Goal: Subscribe to service/newsletter

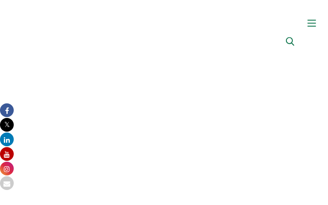
type input "zWJzsOeNvZCOjK"
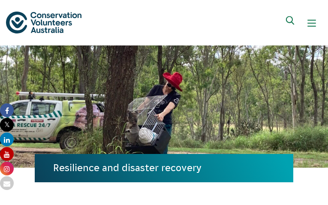
type input "[EMAIL_ADDRESS][DOMAIN_NAME]"
type input "yFdTUJgwtaG"
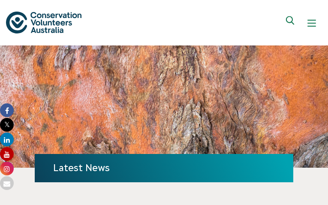
type input "[EMAIL_ADDRESS][DOMAIN_NAME]"
type input "KCheBpOh"
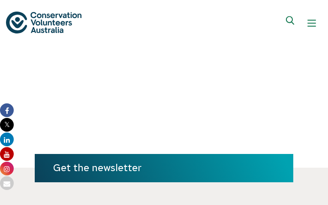
type input "[EMAIL_ADDRESS][DOMAIN_NAME]"
type input "wndotfUYUMPuk"
type input "[EMAIL_ADDRESS][DOMAIN_NAME]"
type input "QVfPrGBs"
